Goal: Information Seeking & Learning: Learn about a topic

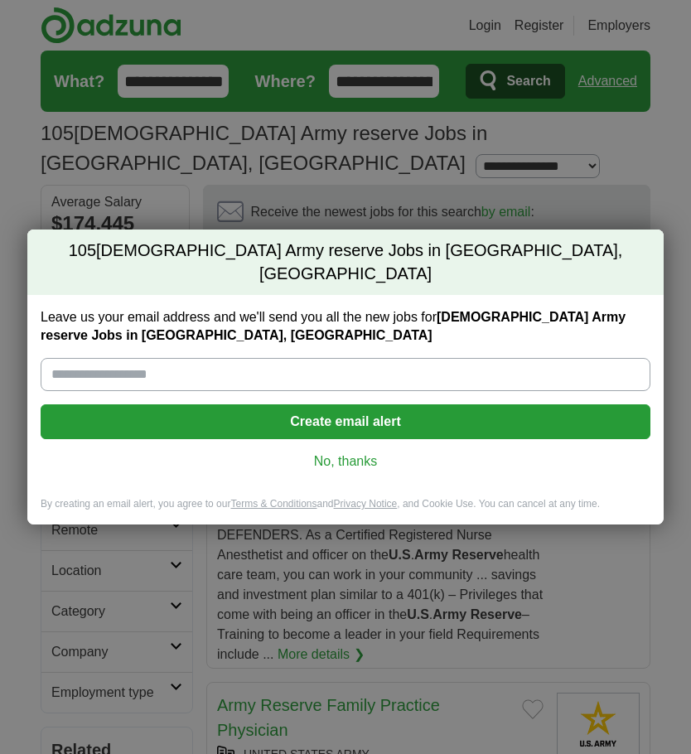
click at [385, 452] on link "No, thanks" at bounding box center [345, 461] width 583 height 18
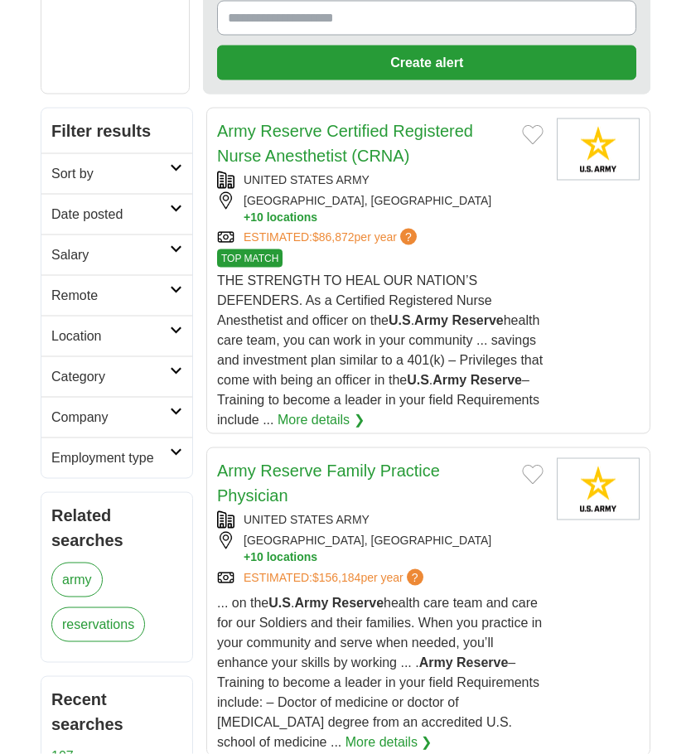
scroll to position [235, 0]
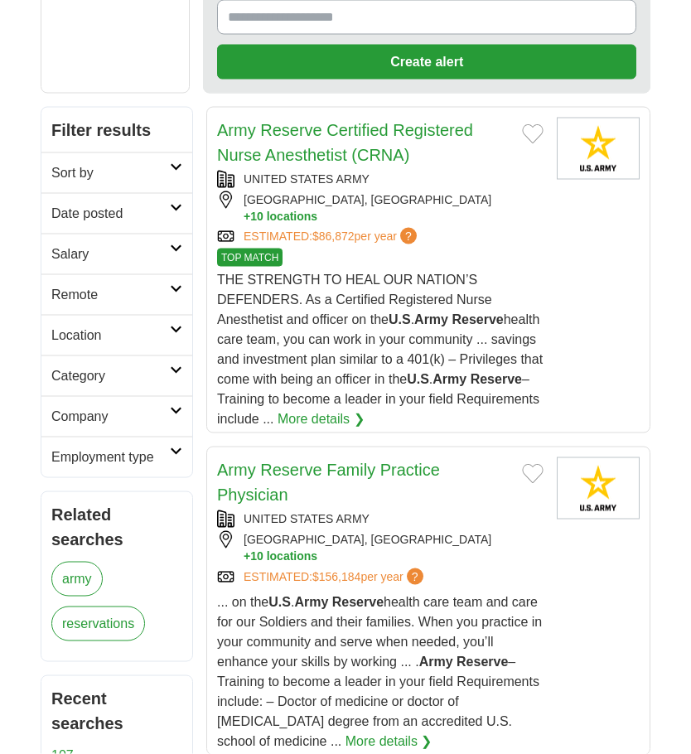
click at [163, 366] on h2 "Category" at bounding box center [110, 376] width 118 height 20
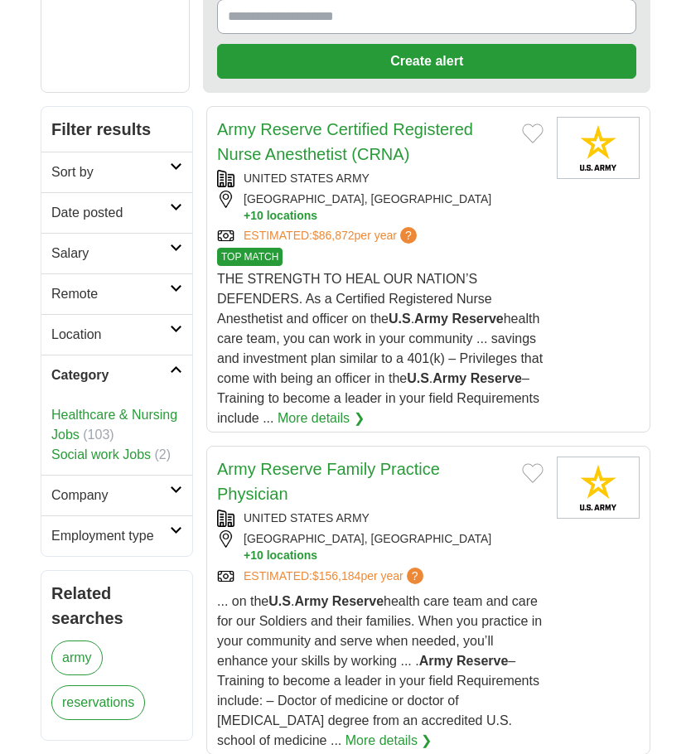
click at [162, 365] on h2 "Category" at bounding box center [110, 375] width 118 height 20
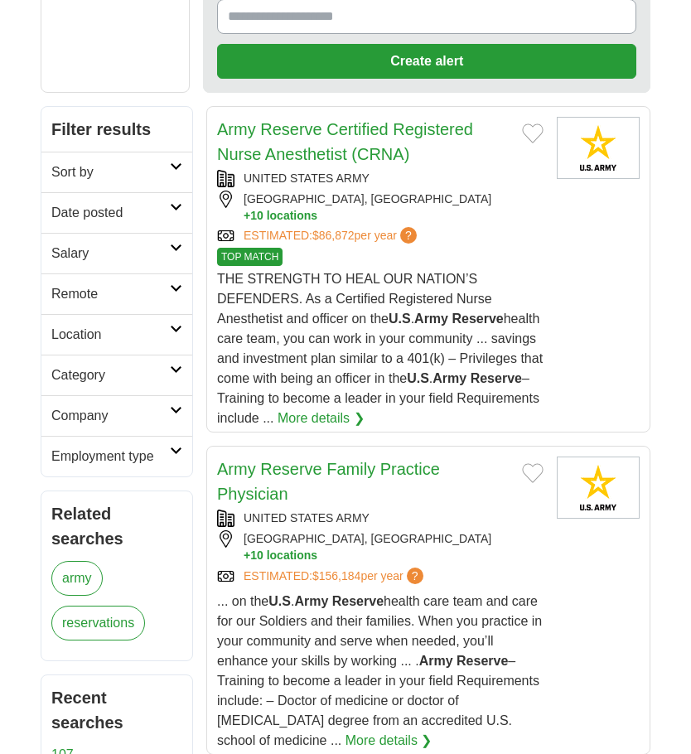
click at [169, 355] on link "Category" at bounding box center [116, 375] width 151 height 41
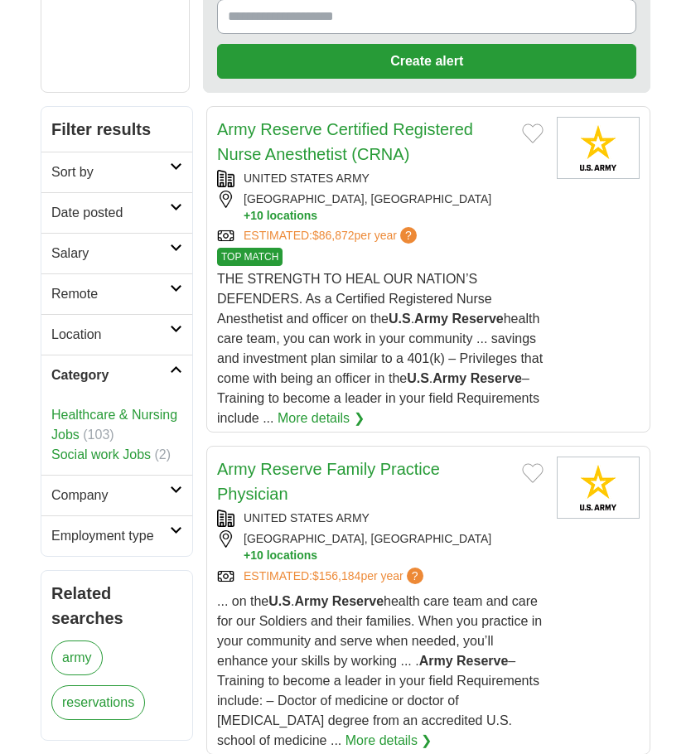
click at [161, 365] on h2 "Category" at bounding box center [110, 375] width 118 height 20
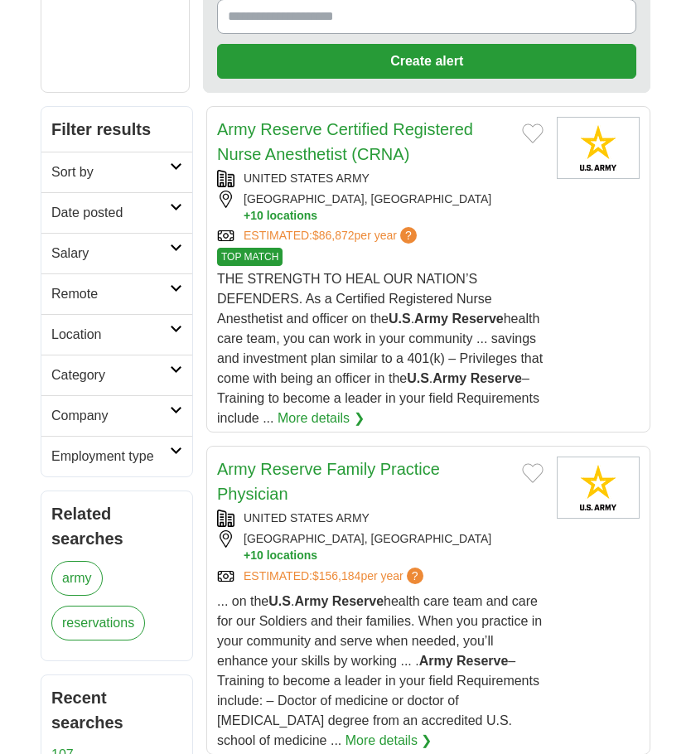
click at [170, 395] on link "Company" at bounding box center [116, 415] width 151 height 41
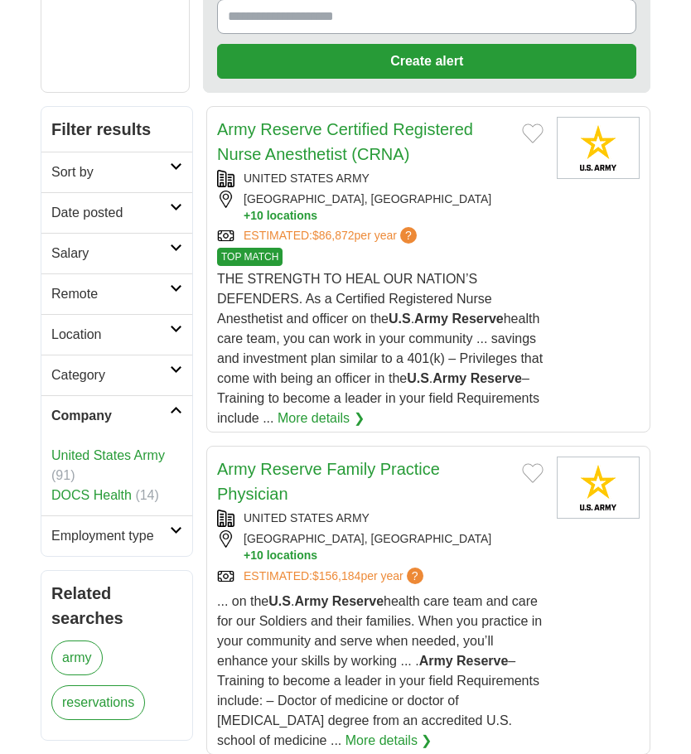
click at [171, 395] on link "Company" at bounding box center [116, 415] width 151 height 41
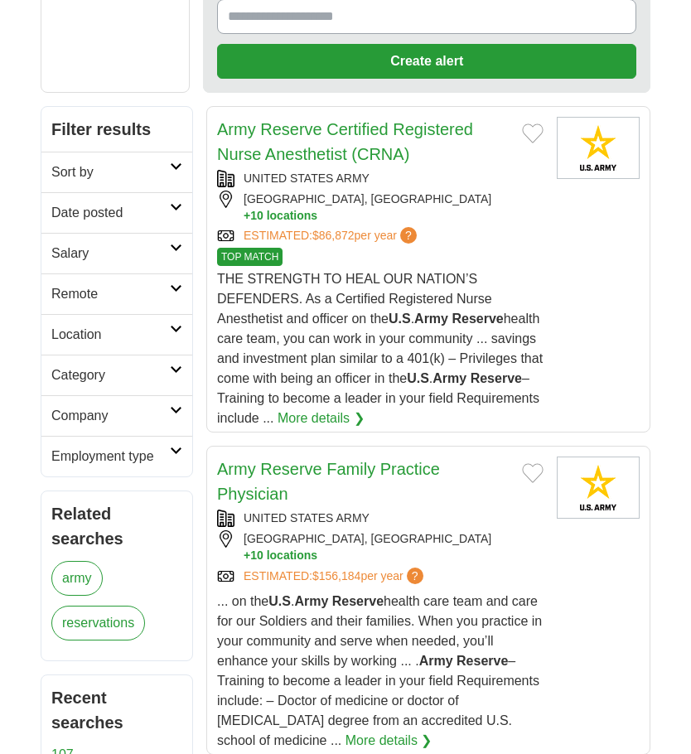
click at [164, 162] on h2 "Sort by" at bounding box center [110, 172] width 118 height 20
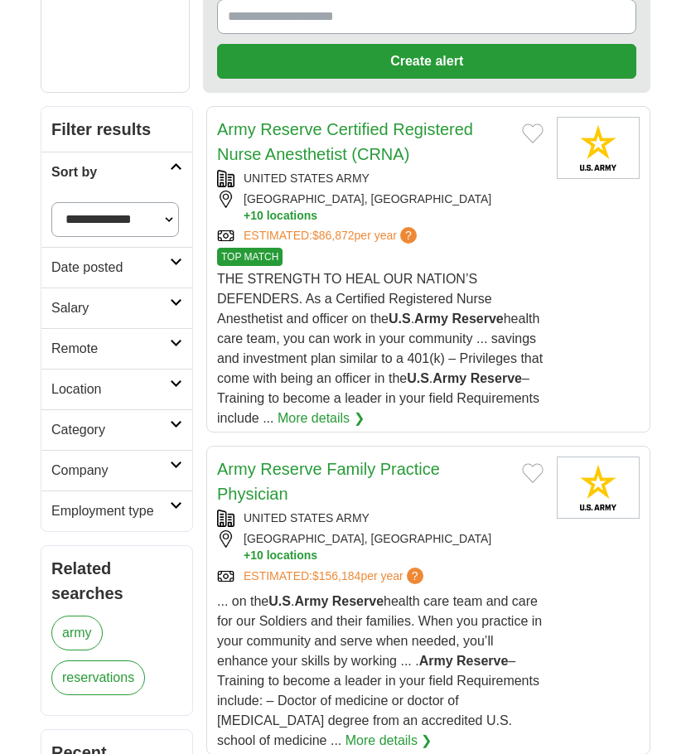
click at [172, 152] on link "Sort by" at bounding box center [116, 172] width 151 height 41
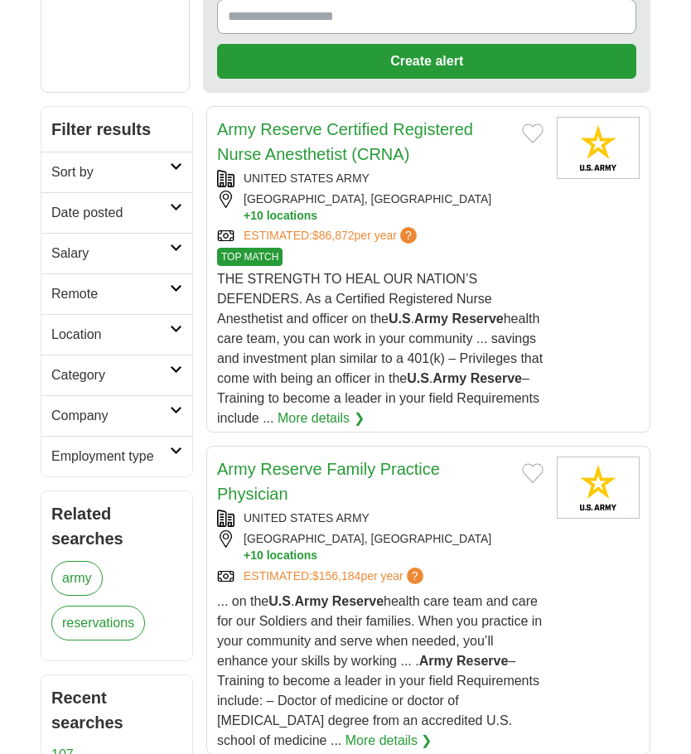
click at [171, 436] on link "Employment type" at bounding box center [116, 456] width 151 height 41
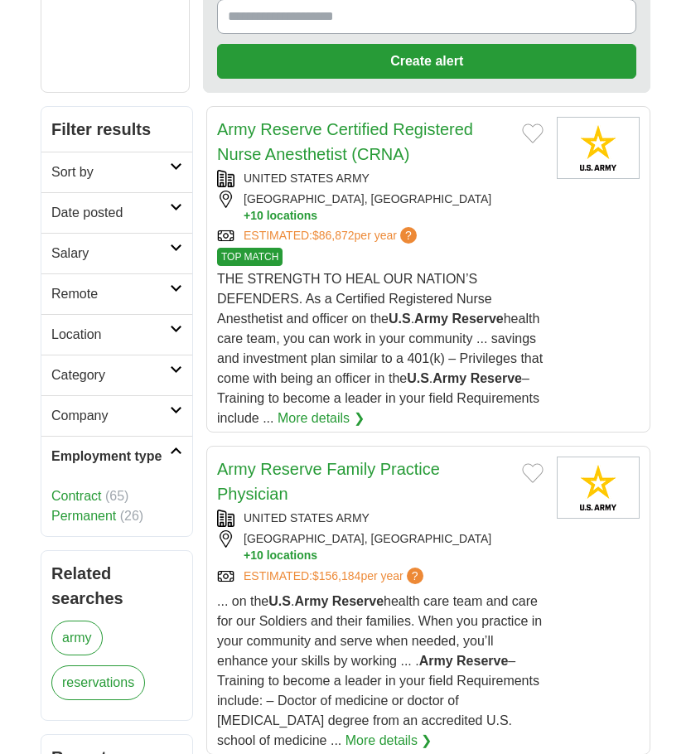
click at [168, 395] on link "Company" at bounding box center [116, 415] width 151 height 41
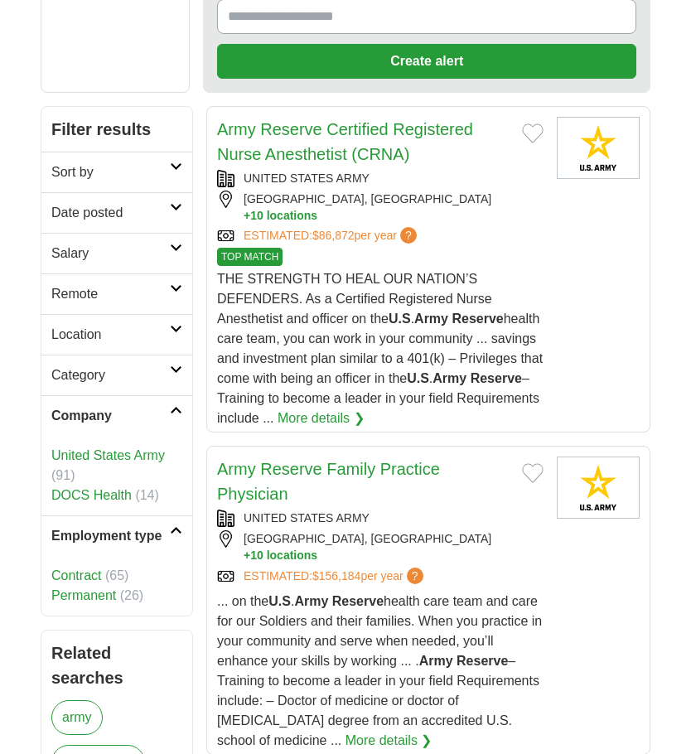
click at [161, 406] on h2 "Company" at bounding box center [110, 416] width 118 height 20
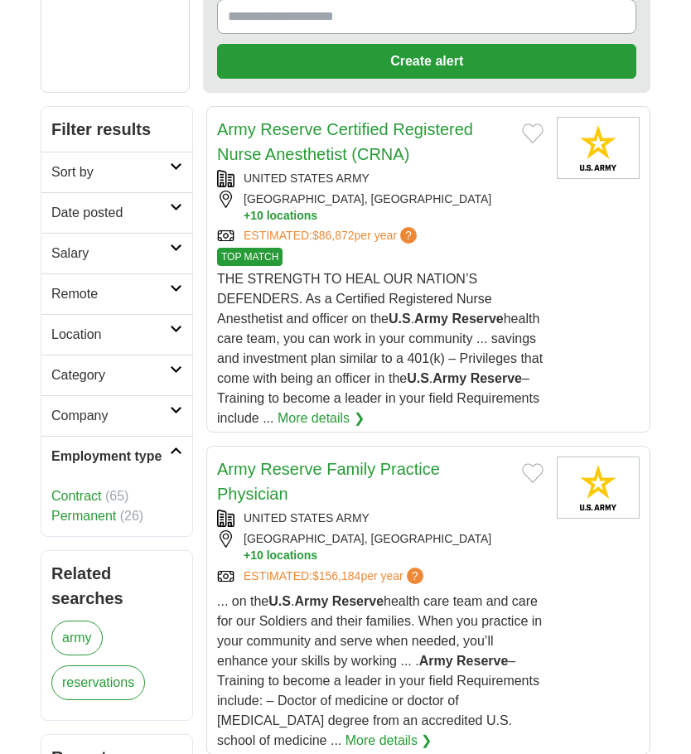
click at [174, 436] on link "Employment type" at bounding box center [116, 456] width 151 height 41
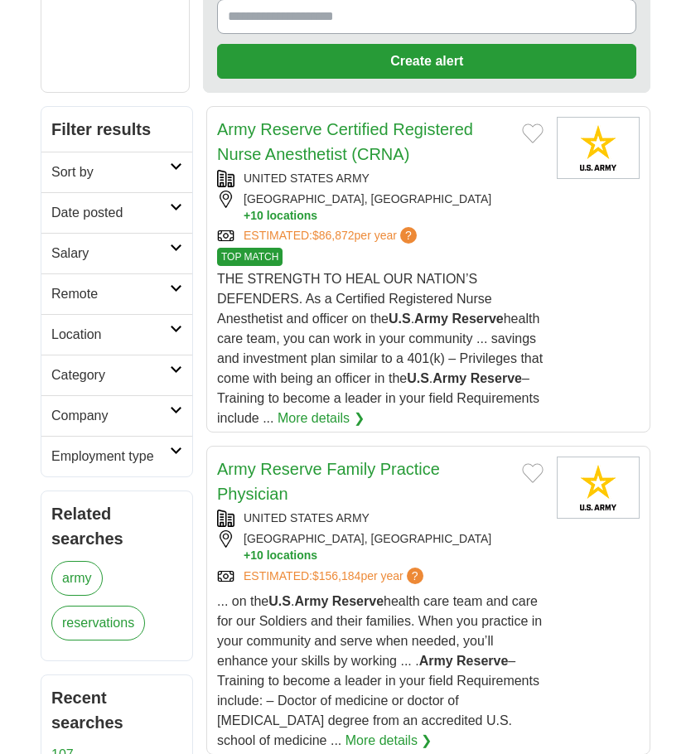
click at [171, 365] on icon at bounding box center [176, 369] width 12 height 8
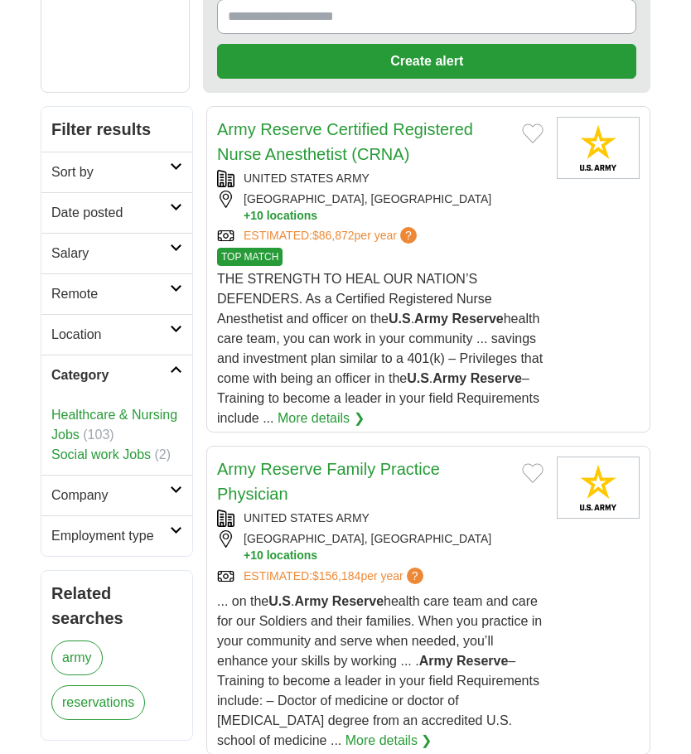
click at [68, 408] on link "Healthcare & Nursing Jobs" at bounding box center [114, 425] width 126 height 34
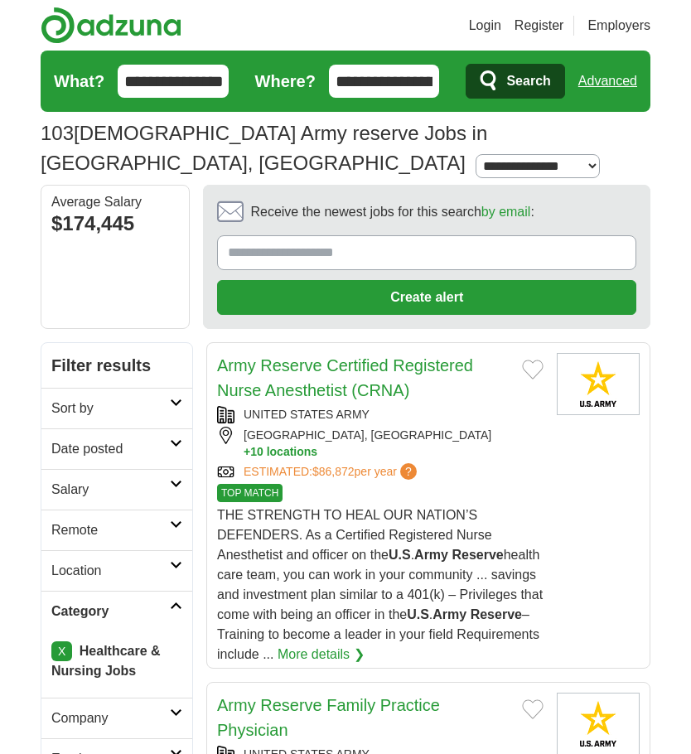
click at [169, 591] on link "Category" at bounding box center [116, 611] width 151 height 41
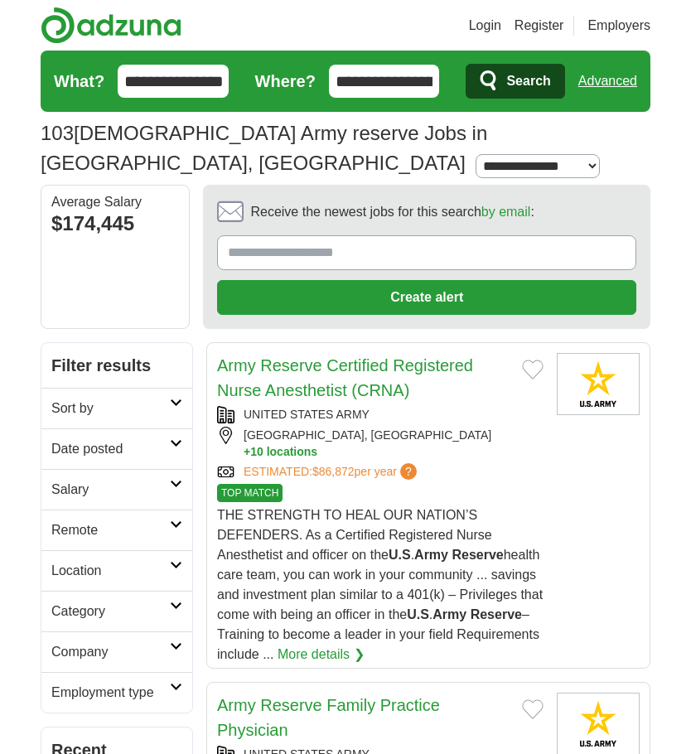
click at [172, 601] on icon at bounding box center [176, 605] width 12 height 8
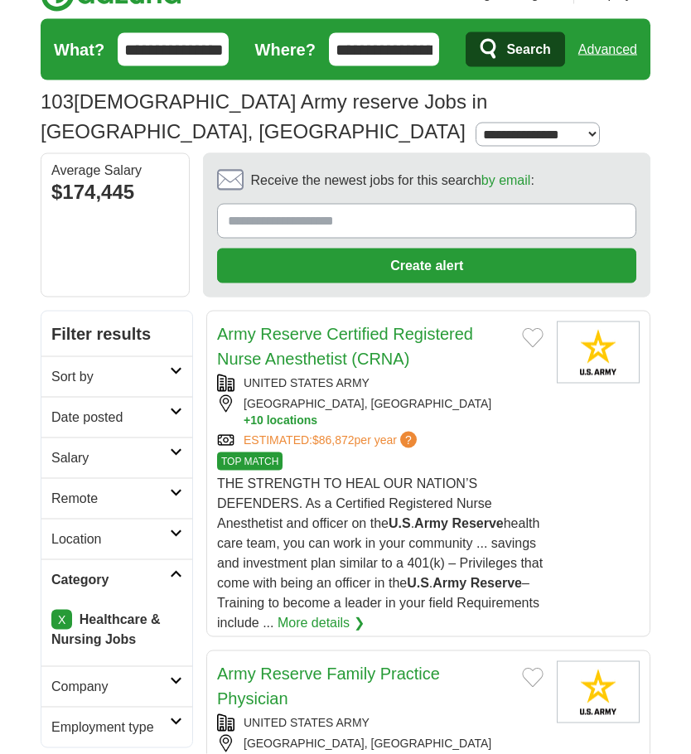
scroll to position [32, 0]
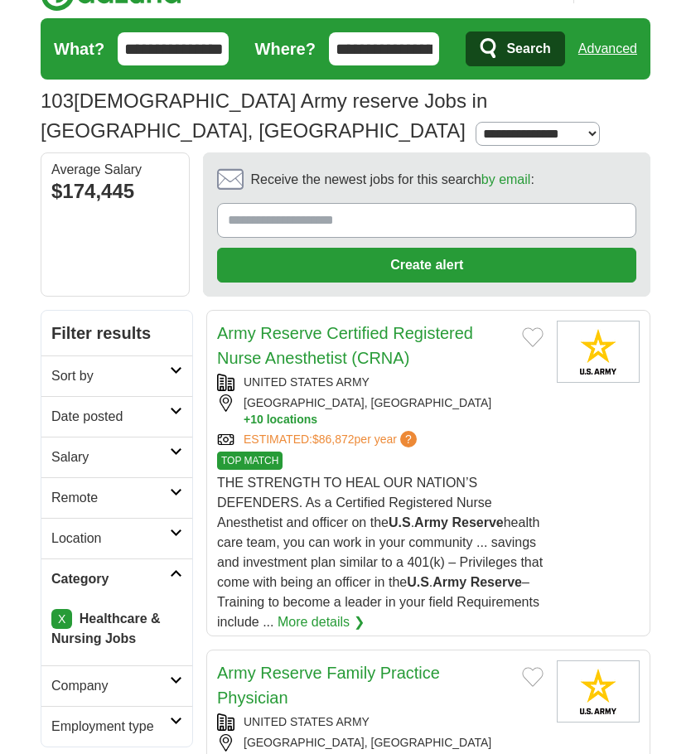
click at [162, 569] on h2 "Category" at bounding box center [110, 579] width 118 height 20
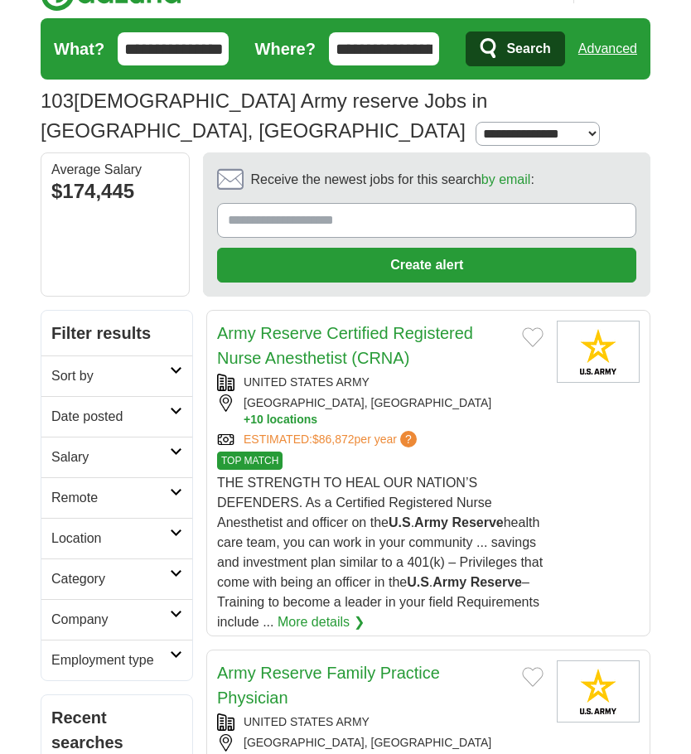
click at [171, 569] on icon at bounding box center [176, 573] width 12 height 8
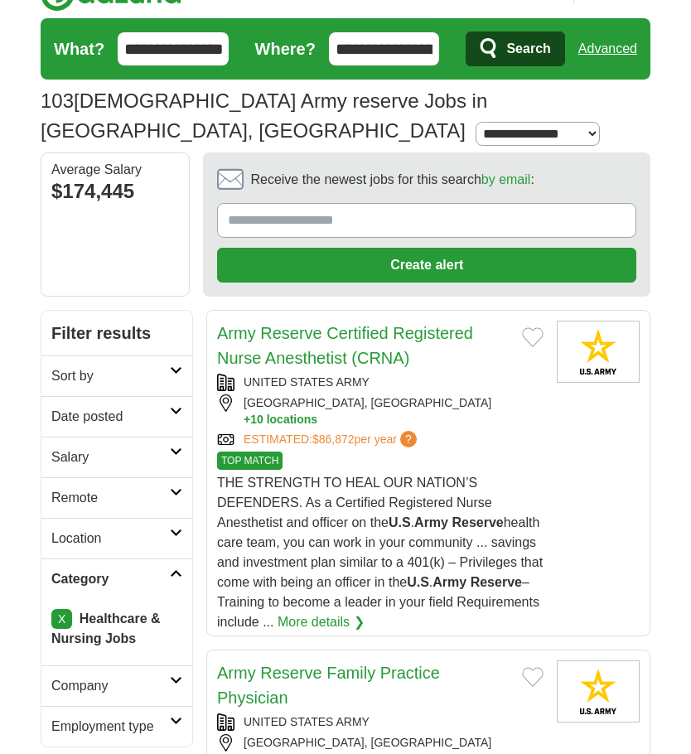
click at [90, 611] on strong "Healthcare & Nursing Jobs" at bounding box center [105, 628] width 109 height 34
click at [53, 609] on link "X" at bounding box center [61, 619] width 21 height 20
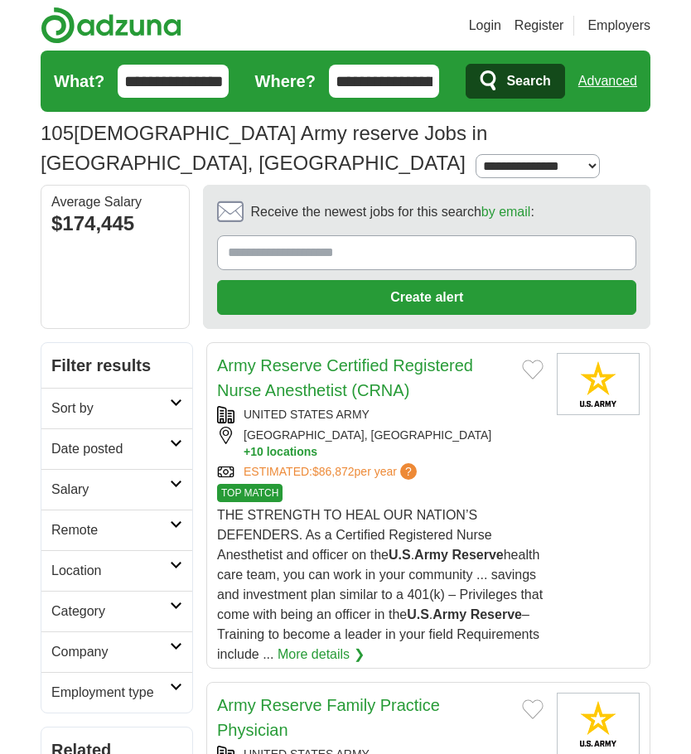
click at [173, 601] on icon at bounding box center [176, 605] width 12 height 8
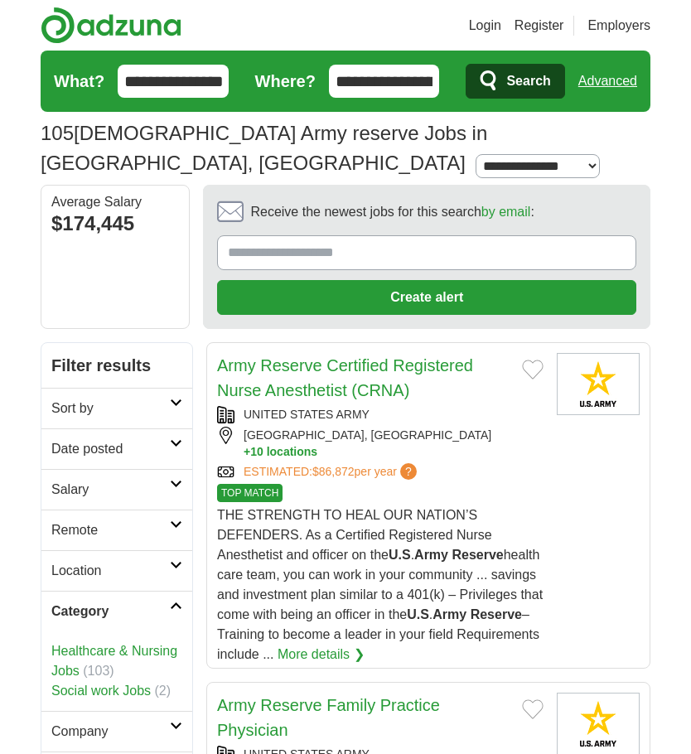
click at [63, 645] on link "Healthcare & Nursing Jobs" at bounding box center [114, 661] width 126 height 34
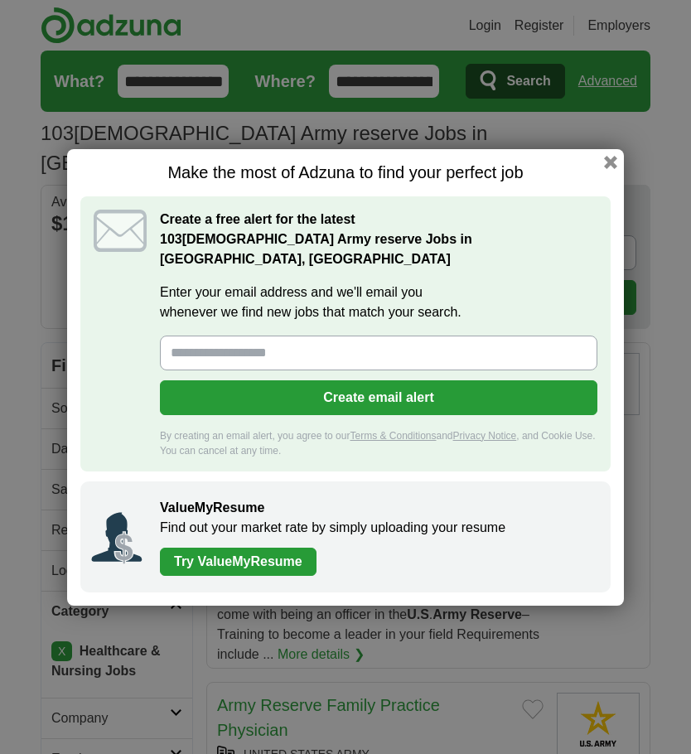
click at [618, 190] on div "Make the most of Adzuna to find your perfect job Create a free alert for the la…" at bounding box center [345, 377] width 557 height 457
click at [614, 169] on button "button" at bounding box center [610, 162] width 13 height 13
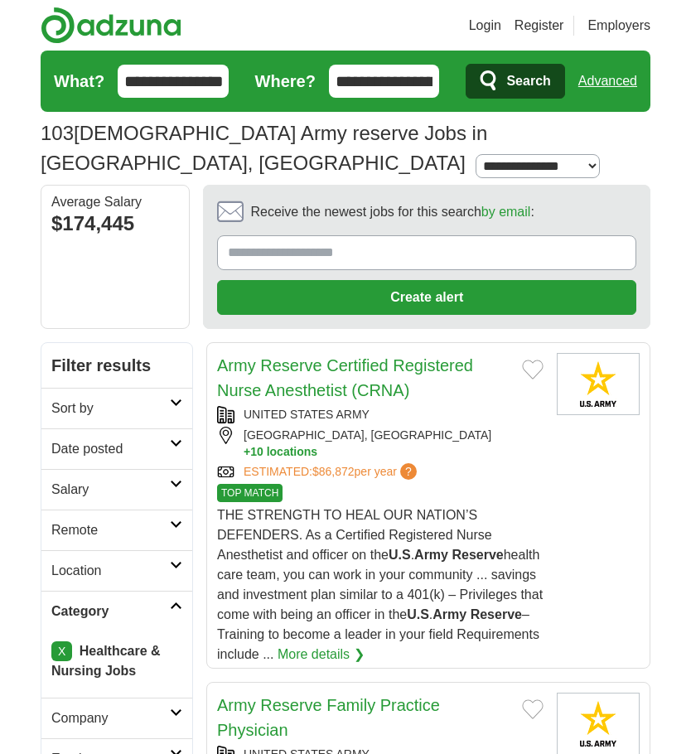
click at [60, 641] on link "X" at bounding box center [61, 651] width 21 height 20
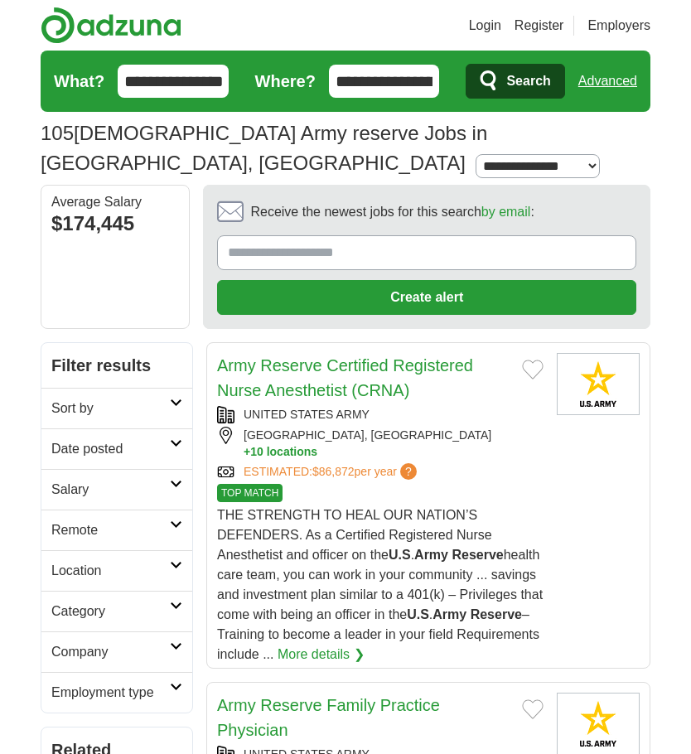
click at [170, 601] on icon at bounding box center [176, 605] width 12 height 8
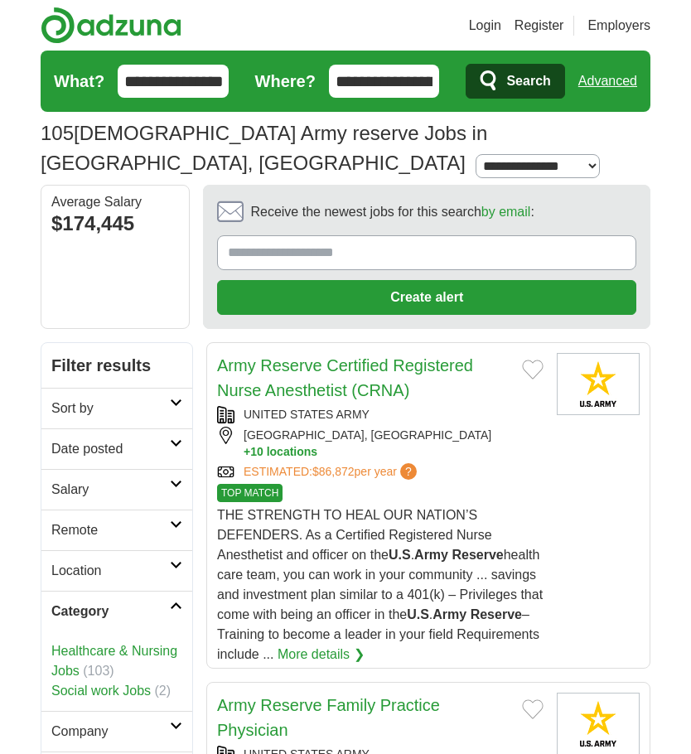
click at [167, 591] on link "Category" at bounding box center [116, 611] width 151 height 41
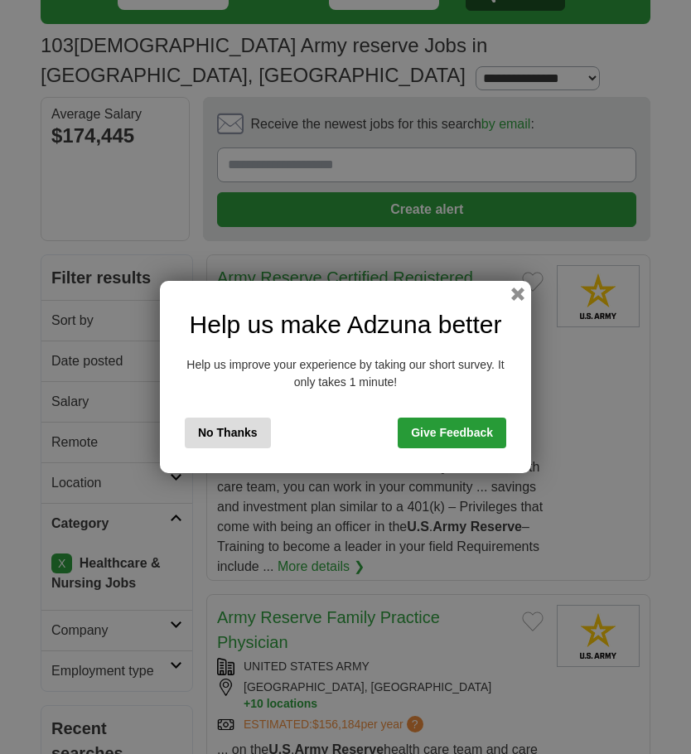
click at [522, 301] on button "button" at bounding box center [517, 293] width 13 height 13
